Goal: Check status

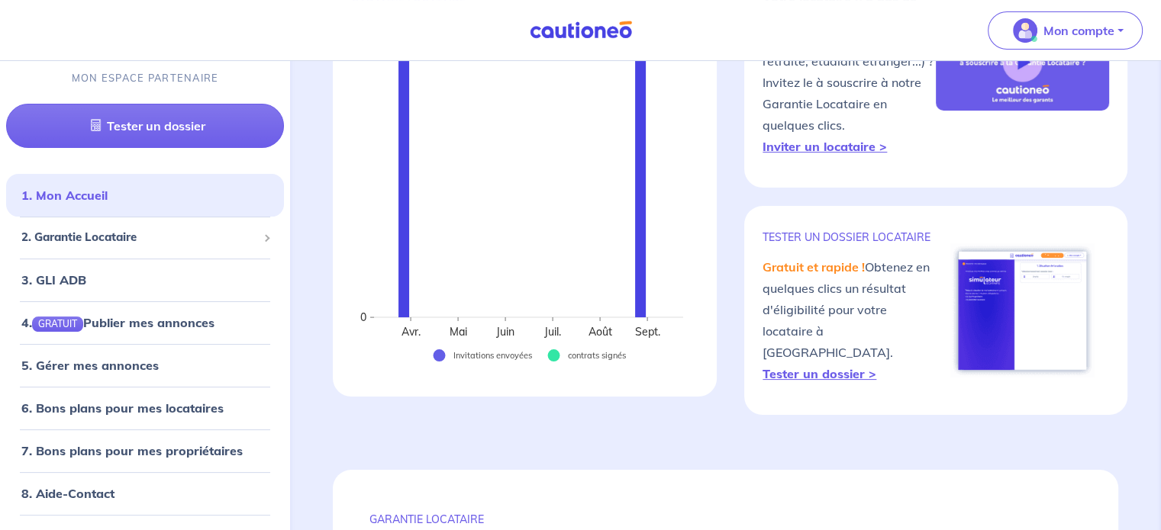
scroll to position [229, 0]
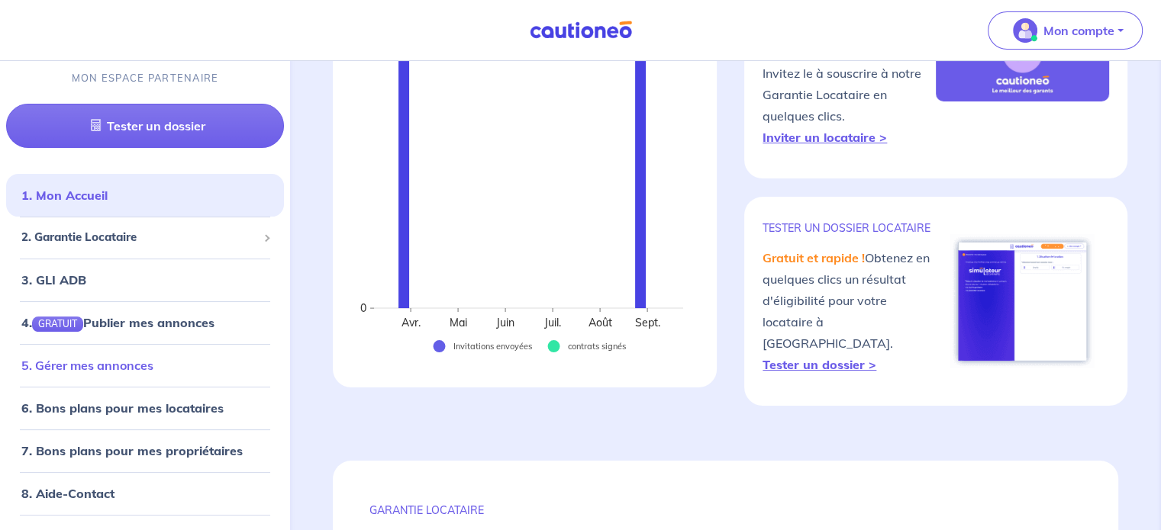
click at [129, 366] on link "5. Gérer mes annonces" at bounding box center [87, 365] width 132 height 15
click at [133, 240] on span "2. Garantie Locataire" at bounding box center [139, 239] width 236 height 18
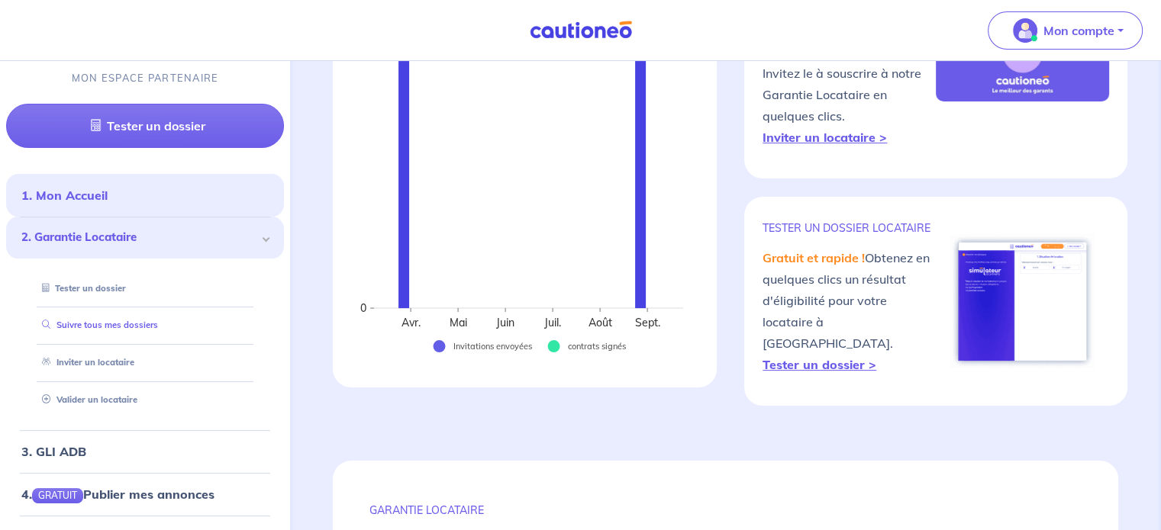
click at [102, 325] on link "Suivre tous mes dossiers" at bounding box center [97, 326] width 122 height 11
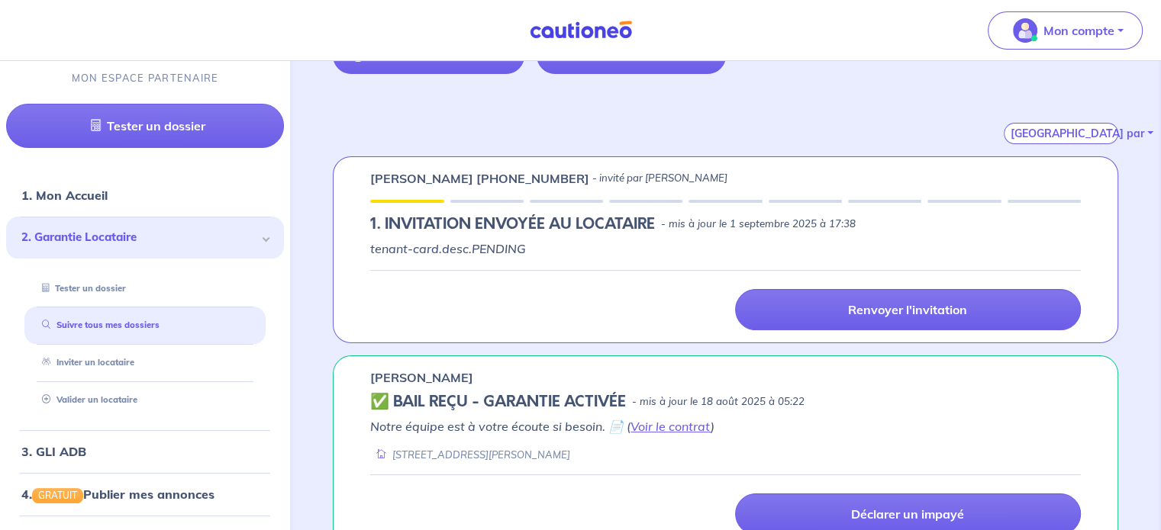
scroll to position [229, 0]
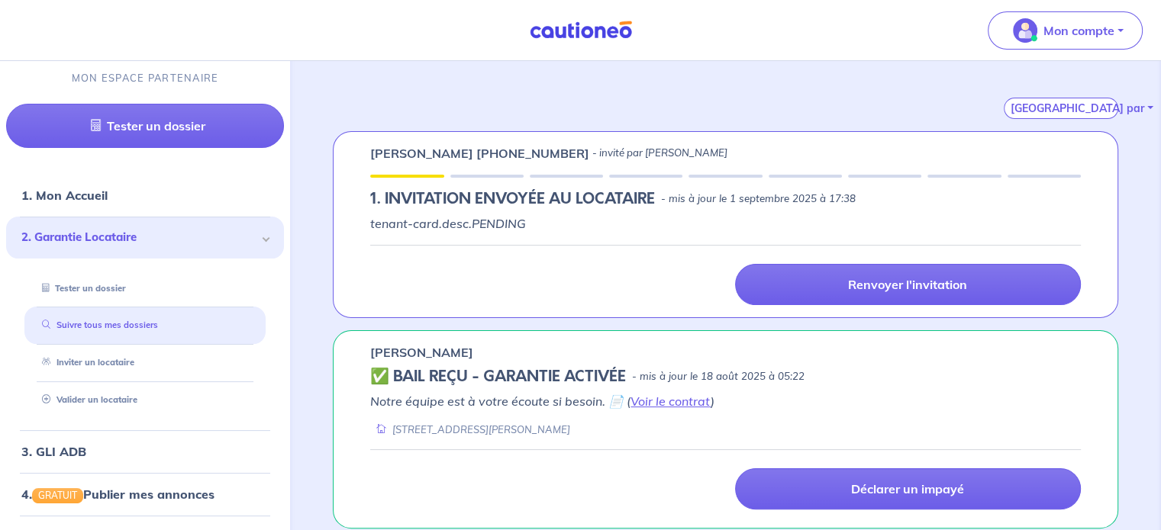
click at [147, 326] on link "Suivre tous mes dossiers" at bounding box center [97, 326] width 122 height 11
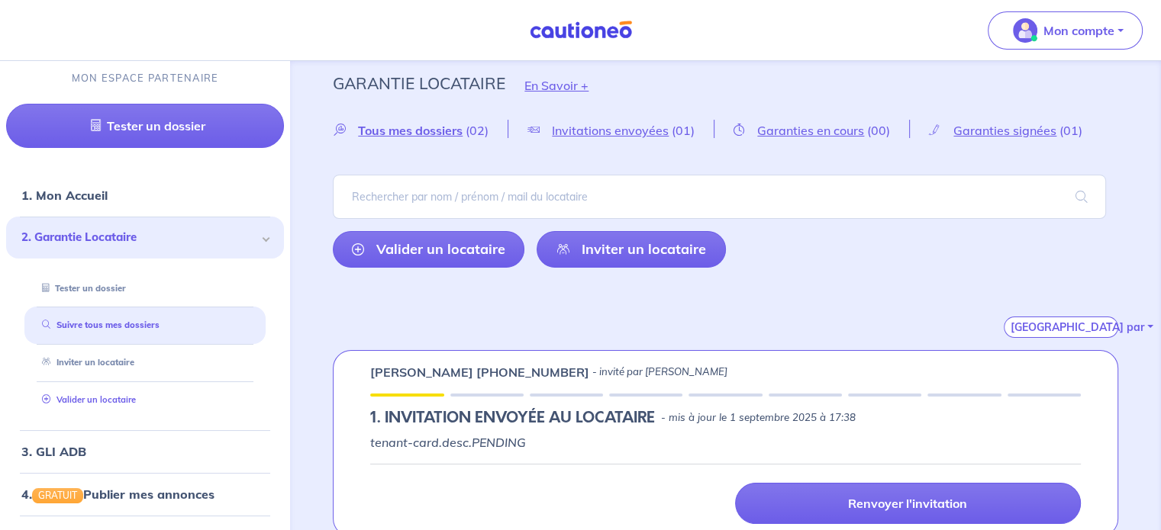
scroll to position [8, 0]
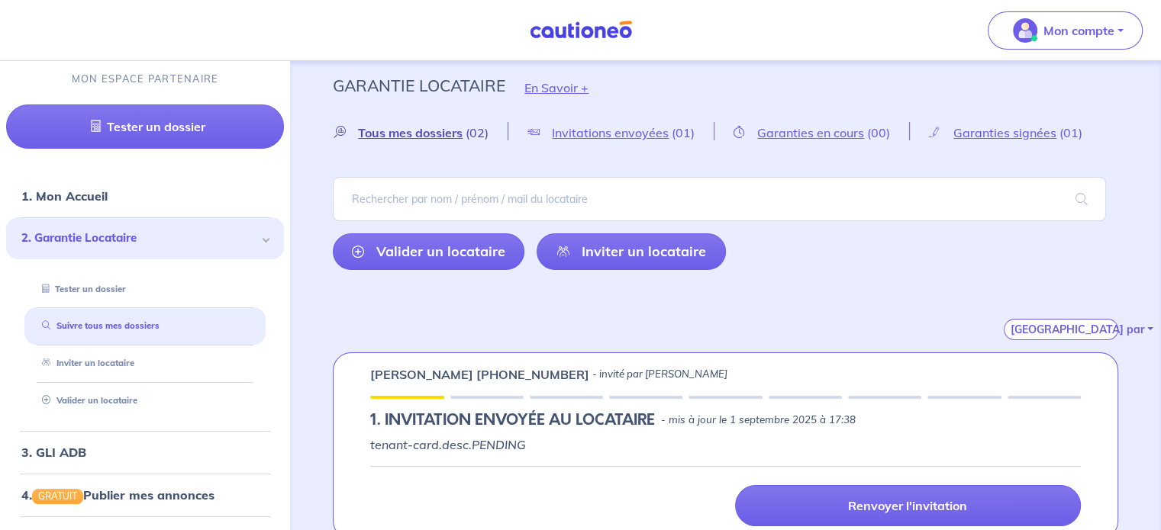
click at [385, 130] on span "Tous mes dossiers" at bounding box center [410, 132] width 105 height 15
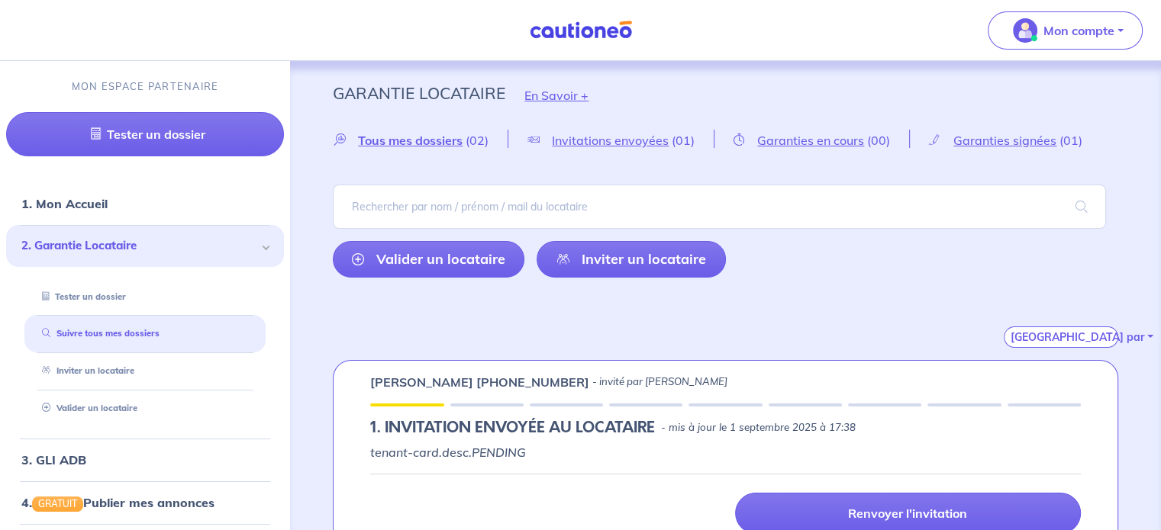
scroll to position [153, 0]
